Goal: Task Accomplishment & Management: Manage account settings

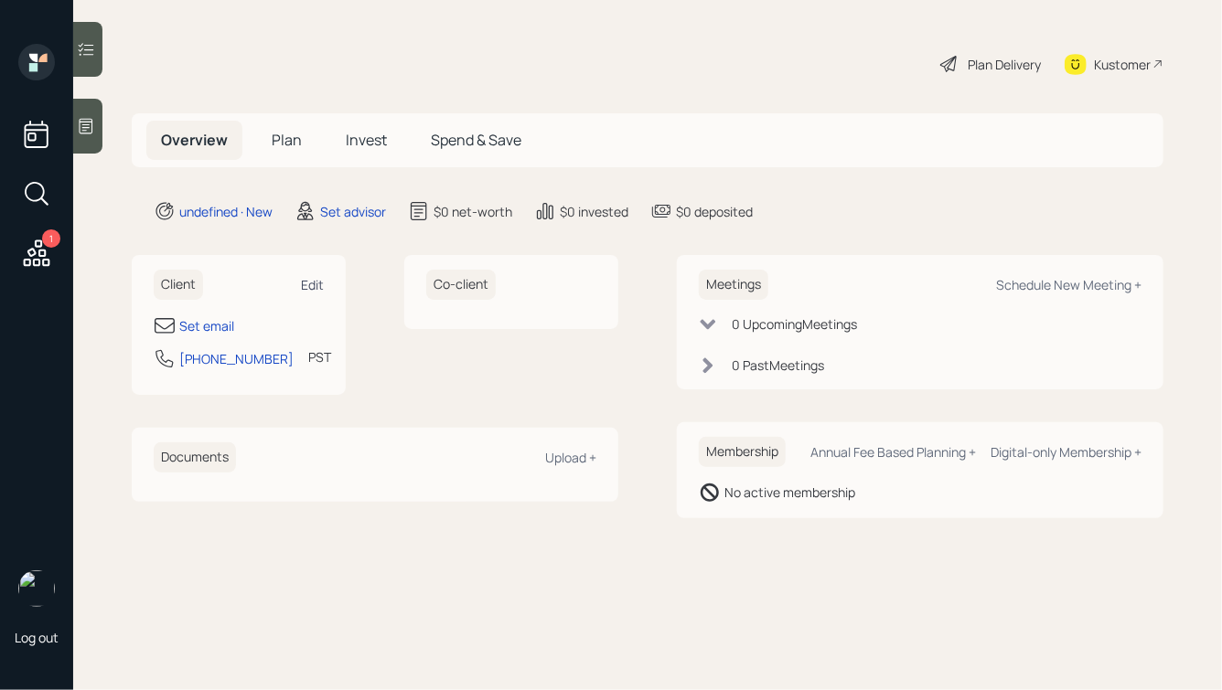
click at [315, 284] on div "Edit" at bounding box center [312, 284] width 23 height 17
select select "America/Los_Angeles"
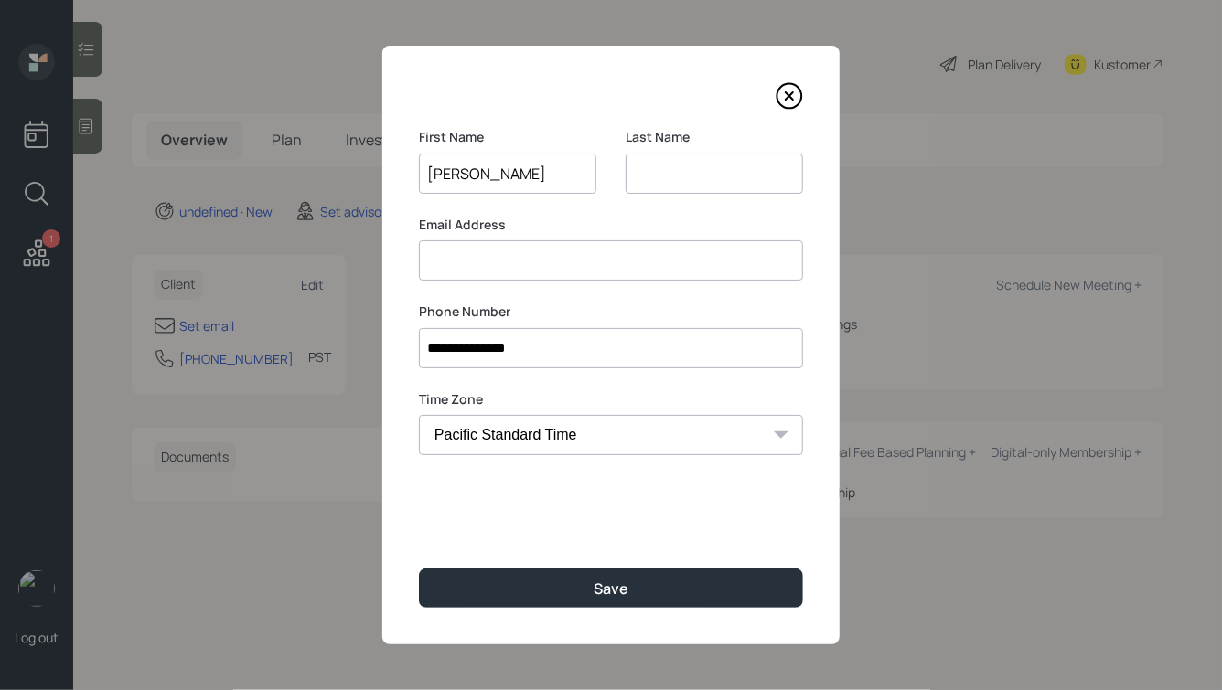
type input "[PERSON_NAME]"
type input "Neto"
click at [554, 261] on input at bounding box center [611, 261] width 384 height 40
type input "[EMAIL_ADDRESS][DOMAIN_NAME]"
click at [419, 569] on button "Save" at bounding box center [611, 588] width 384 height 39
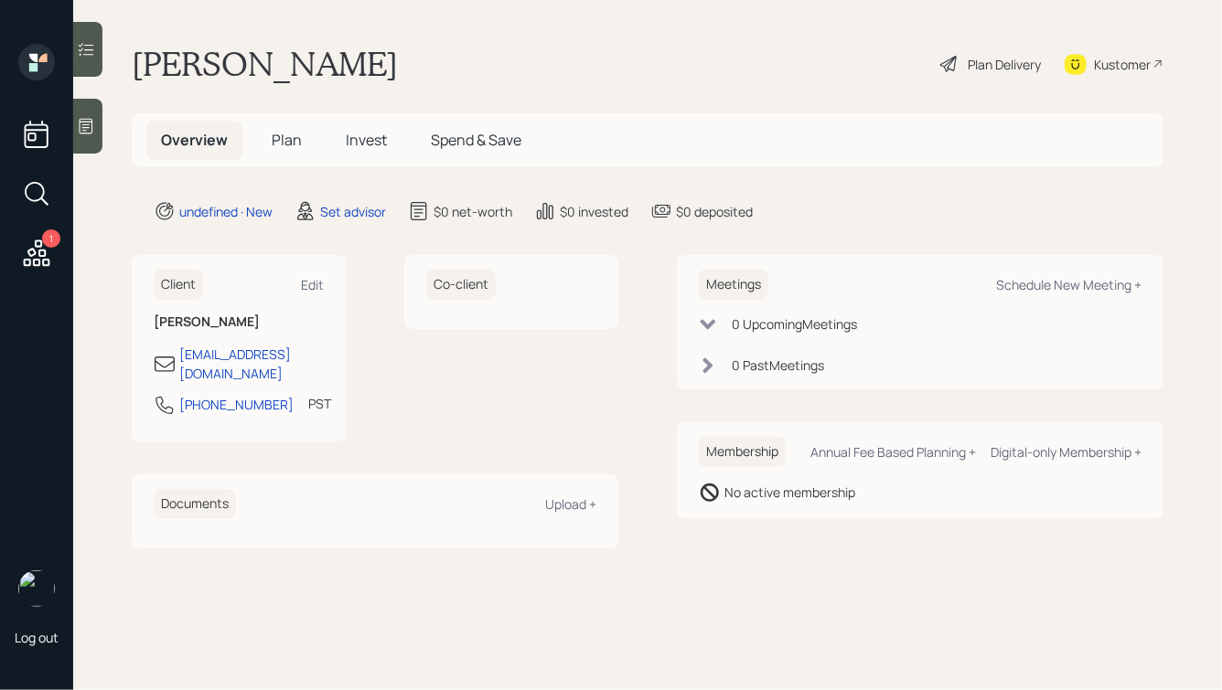
click at [84, 133] on icon at bounding box center [87, 127] width 14 height 16
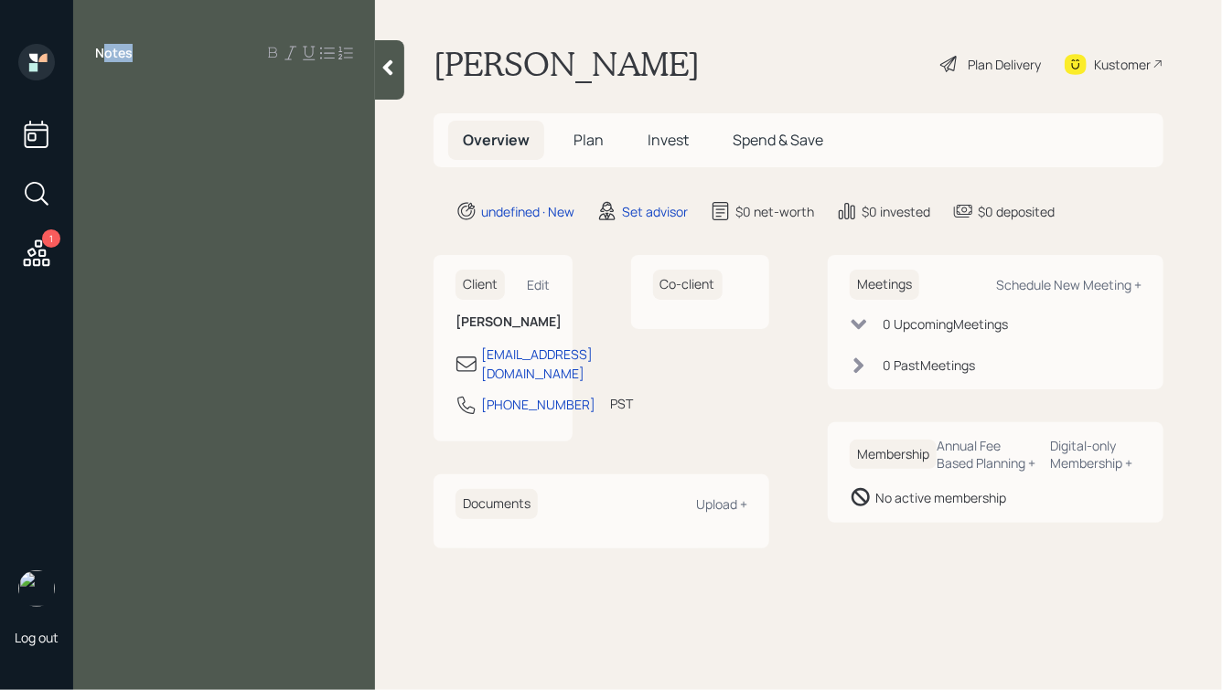
drag, startPoint x: 133, startPoint y: 50, endPoint x: 100, endPoint y: 50, distance: 32.9
click at [100, 50] on div "Notes" at bounding box center [224, 53] width 302 height 18
click at [100, 50] on label "Notes" at bounding box center [113, 53] width 37 height 18
click at [182, 94] on div at bounding box center [224, 94] width 258 height 20
click at [387, 65] on icon at bounding box center [388, 68] width 10 height 16
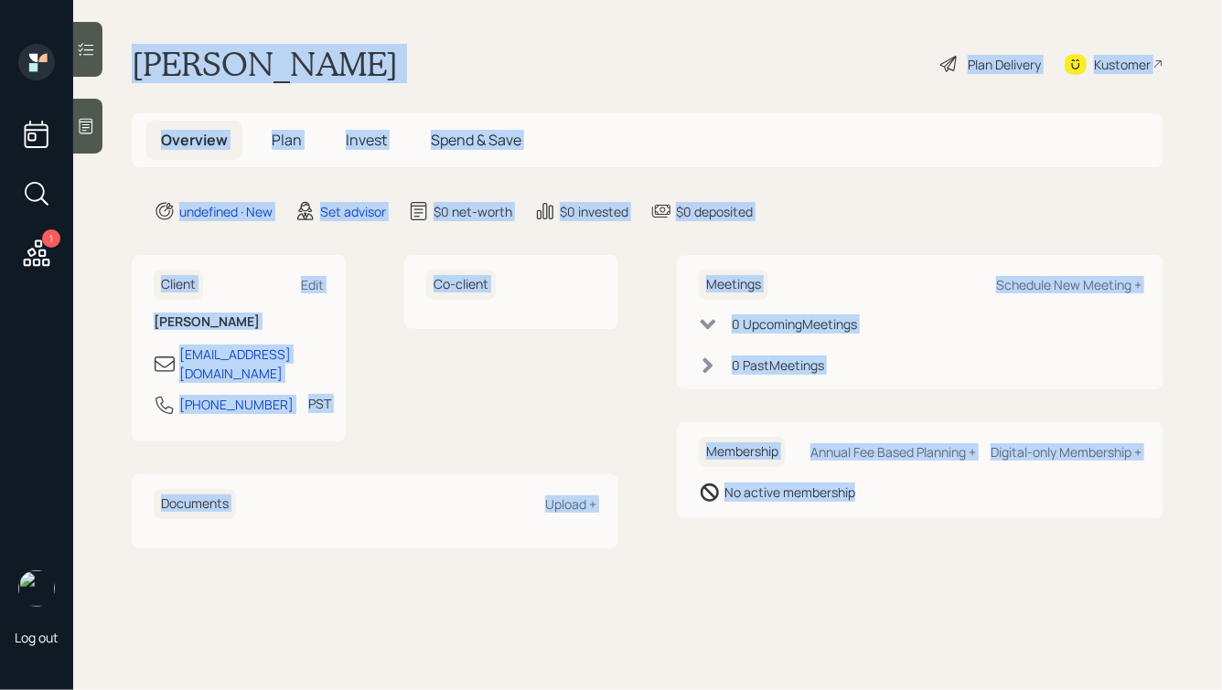
drag, startPoint x: 141, startPoint y: 42, endPoint x: 819, endPoint y: 511, distance: 824.9
click at [819, 511] on main "[PERSON_NAME] Plan Delivery Kustomer Overview Plan Invest Spend & Save undefine…" at bounding box center [647, 345] width 1149 height 690
click at [820, 511] on div "Membership Annual Fee Based Planning + Digital-only Membership + No active memb…" at bounding box center [920, 470] width 487 height 96
drag, startPoint x: 984, startPoint y: 544, endPoint x: 280, endPoint y: 60, distance: 854.3
click at [280, 60] on main "[PERSON_NAME] Plan Delivery Kustomer Overview Plan Invest Spend & Save undefine…" at bounding box center [647, 345] width 1149 height 690
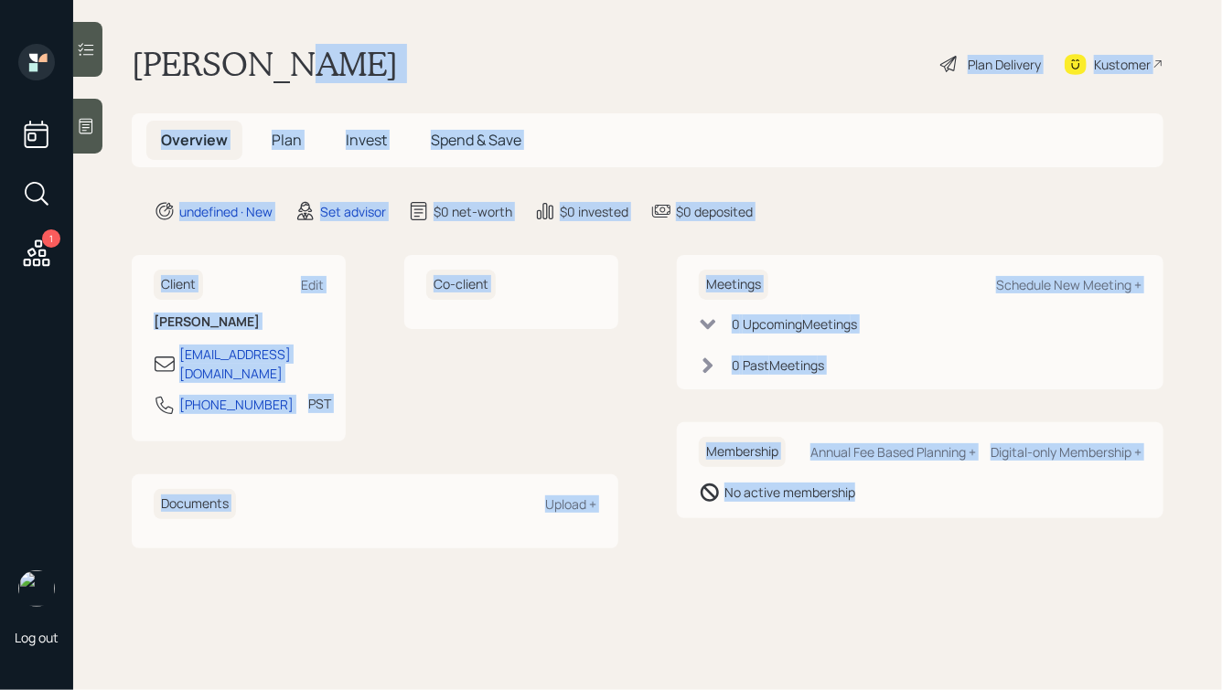
click at [280, 60] on h1 "[PERSON_NAME]" at bounding box center [265, 64] width 266 height 40
drag, startPoint x: 136, startPoint y: 60, endPoint x: 900, endPoint y: 502, distance: 882.2
click at [900, 502] on main "[PERSON_NAME] Plan Delivery Kustomer Overview Plan Invest Spend & Save undefine…" at bounding box center [647, 345] width 1149 height 690
click at [900, 502] on div "No active membership" at bounding box center [920, 493] width 443 height 22
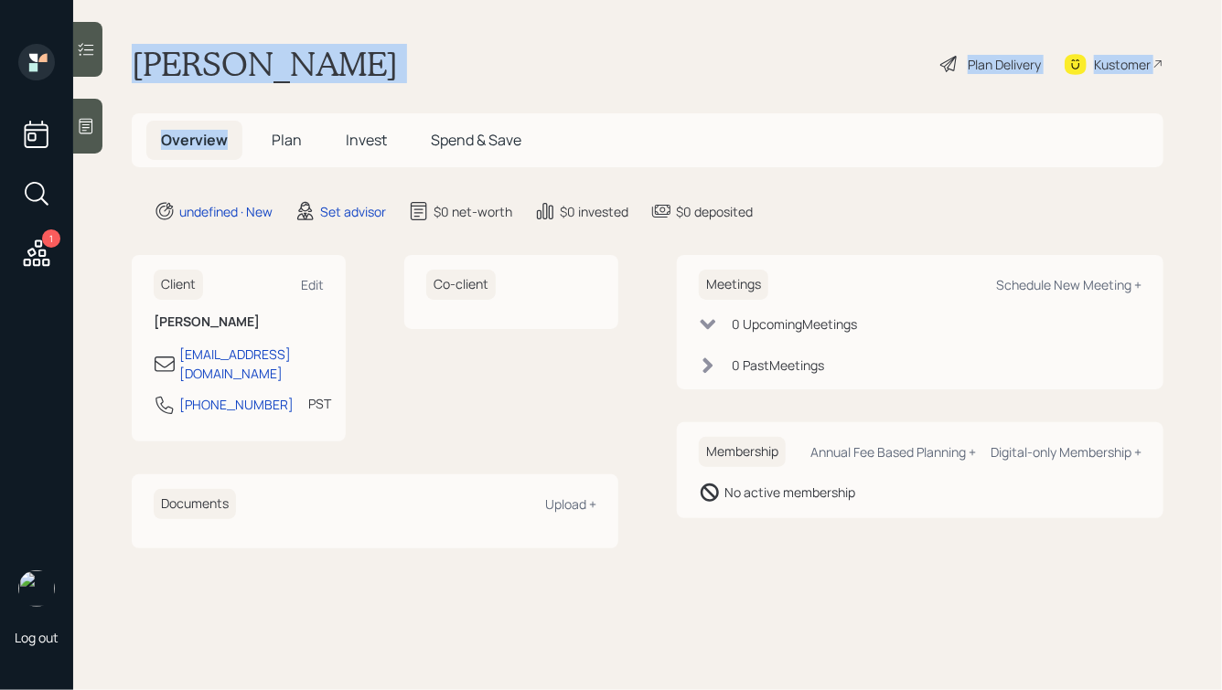
drag, startPoint x: 248, startPoint y: 51, endPoint x: 239, endPoint y: 2, distance: 50.2
click at [239, 0] on main "[PERSON_NAME] Plan Delivery Kustomer Overview Plan Invest Spend & Save undefine…" at bounding box center [647, 345] width 1149 height 690
click at [239, 2] on main "[PERSON_NAME] Plan Delivery Kustomer Overview Plan Invest Spend & Save undefine…" at bounding box center [647, 345] width 1149 height 690
